Goal: Information Seeking & Learning: Learn about a topic

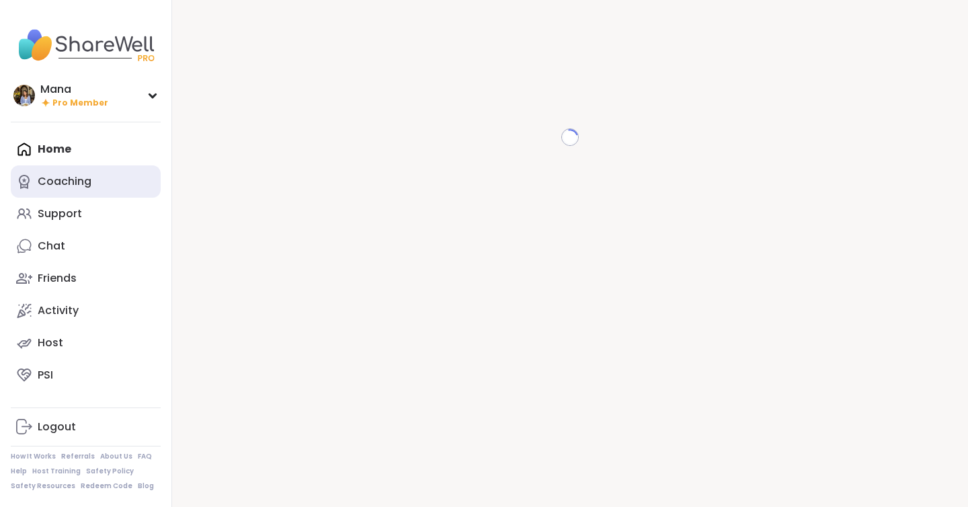
drag, startPoint x: 0, startPoint y: 0, endPoint x: 96, endPoint y: 190, distance: 213.2
click at [96, 190] on link "Coaching" at bounding box center [86, 181] width 150 height 32
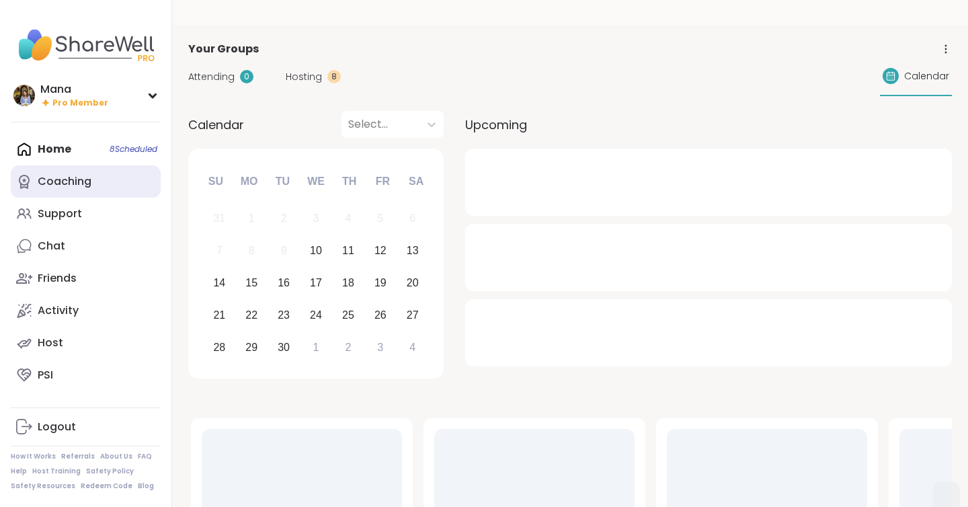
click at [85, 188] on div "Coaching" at bounding box center [65, 181] width 54 height 15
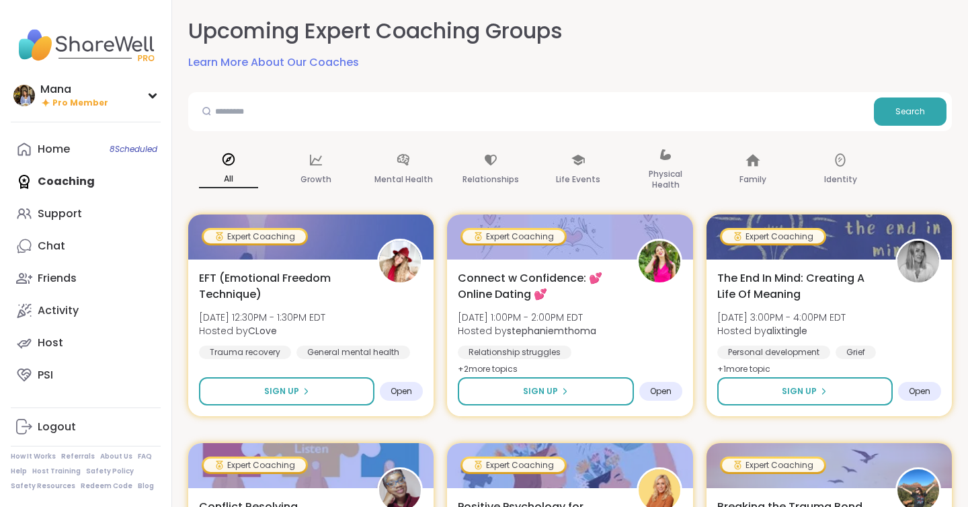
click at [305, 63] on link "Learn More About Our Coaches" at bounding box center [273, 62] width 171 height 16
